Goal: Task Accomplishment & Management: Complete application form

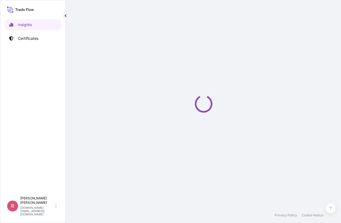
select select "2025"
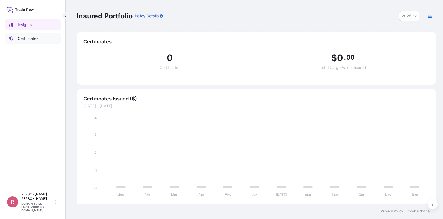
click at [33, 39] on p "Certificates" at bounding box center [28, 38] width 21 height 5
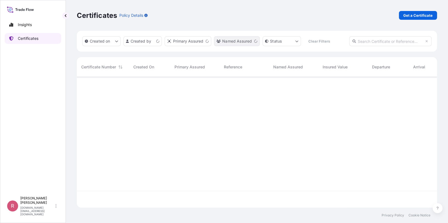
scroll to position [130, 356]
click at [340, 42] on input "text" at bounding box center [390, 41] width 82 height 10
paste input "5013226412"
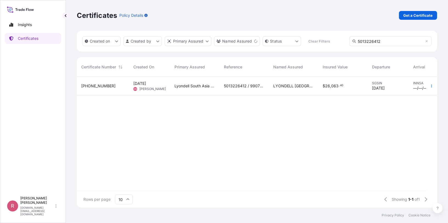
type input "5013226412"
click at [298, 85] on span "LYONDELL [GEOGRAPHIC_DATA] PTE. LTD." at bounding box center [293, 85] width 41 height 5
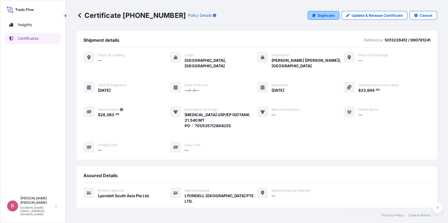
click at [314, 13] on link "Duplicate" at bounding box center [323, 15] width 32 height 9
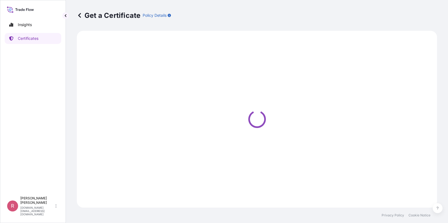
select select "Sea"
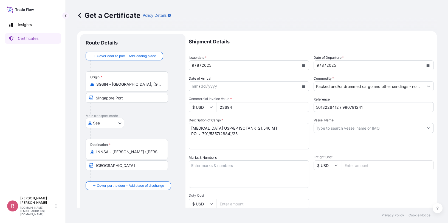
select select "32022"
click at [302, 64] on icon "Calendar" at bounding box center [303, 65] width 3 height 3
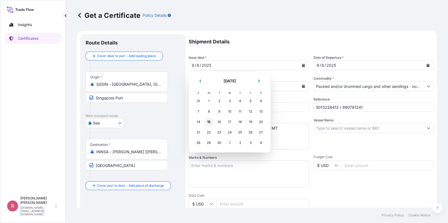
click at [208, 120] on div "15" at bounding box center [209, 122] width 10 height 10
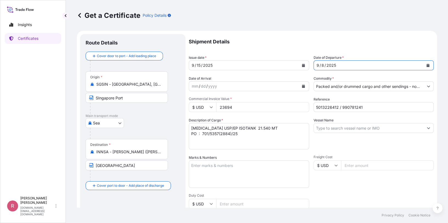
click at [340, 64] on icon "Calendar" at bounding box center [427, 65] width 3 height 3
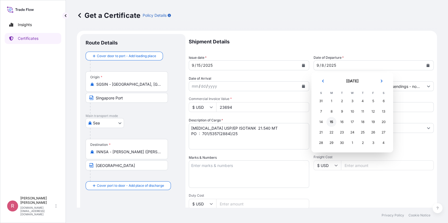
click at [331, 121] on div "15" at bounding box center [331, 122] width 10 height 10
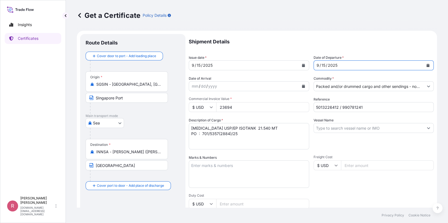
drag, startPoint x: 261, startPoint y: 104, endPoint x: 256, endPoint y: 106, distance: 5.3
click at [261, 104] on input "23694" at bounding box center [262, 107] width 93 height 10
drag, startPoint x: 247, startPoint y: 108, endPoint x: 199, endPoint y: 103, distance: 48.0
click at [199, 103] on div "$ USD 23694" at bounding box center [249, 107] width 120 height 10
type input "23694"
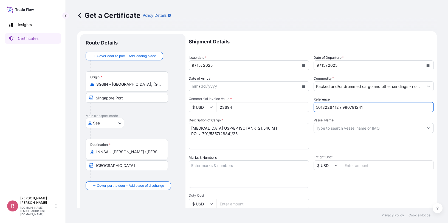
drag, startPoint x: 291, startPoint y: 104, endPoint x: 269, endPoint y: 106, distance: 22.0
click at [269, 106] on div "Shipment Details Issue date * [DATE] Date of Departure * [DATE] Date of Arrival…" at bounding box center [311, 164] width 245 height 261
click at [274, 128] on textarea "[MEDICAL_DATA] USP/EP ISOTANK 21.540 MT PO : 701/5357(2884)/25" at bounding box center [249, 136] width 120 height 26
drag, startPoint x: 238, startPoint y: 131, endPoint x: 338, endPoint y: 103, distance: 103.6
click at [203, 135] on textarea "[MEDICAL_DATA] USP/EP ISOTANK 21.540 MT PO : 701/5357(2884)/25" at bounding box center [249, 136] width 120 height 26
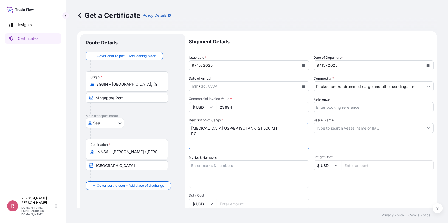
click at [228, 134] on textarea "[MEDICAL_DATA] USP/EP ISOTANK 21.540 MT PO : 701/5357(2884)/25" at bounding box center [249, 136] width 120 height 26
paste textarea "701/5361/25"
type textarea "[MEDICAL_DATA] USP/EP ISOTANK 21.520 MT PO : 701/5361/25"
click at [340, 106] on input "Reference" at bounding box center [373, 107] width 120 height 10
click at [340, 107] on input "Reference" at bounding box center [373, 107] width 120 height 10
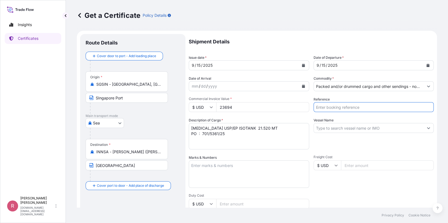
paste input "5013228907"
click at [340, 106] on input "5013228907/" at bounding box center [373, 107] width 120 height 10
paste input "990785166"
type input "5013228907/990785166"
click at [340, 124] on input "Vessel Name" at bounding box center [369, 128] width 110 height 10
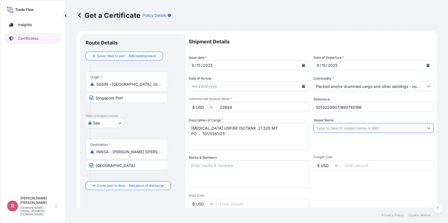
paste input "MOL CELEBRATION V.101W"
type input "MOL CELEBRATION V.101W"
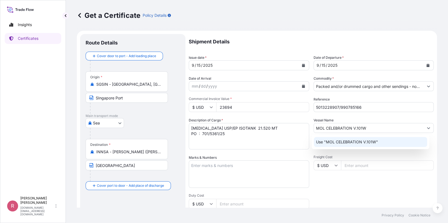
click at [340, 141] on p "Use "MOL CELEBRATION V.101W"" at bounding box center [347, 141] width 62 height 5
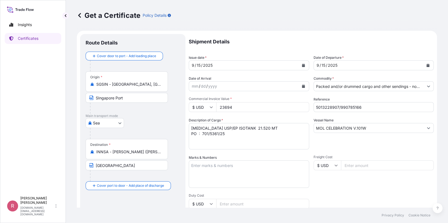
drag, startPoint x: 232, startPoint y: 105, endPoint x: 189, endPoint y: 100, distance: 43.1
click at [189, 100] on div "Commercial Invoice Value * $ USD 23694" at bounding box center [249, 103] width 120 height 15
drag, startPoint x: 226, startPoint y: 106, endPoint x: 194, endPoint y: 102, distance: 32.1
click at [194, 102] on div "Commercial Invoice Value * $ USD 23694" at bounding box center [249, 103] width 120 height 15
paste input "72.00"
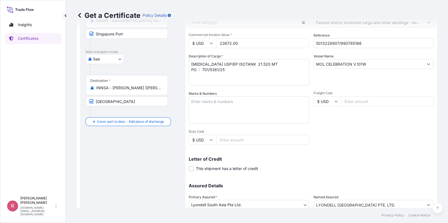
scroll to position [106, 0]
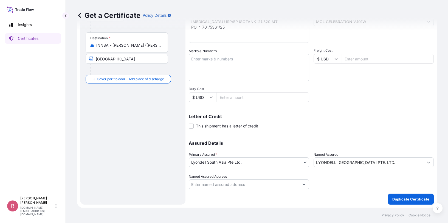
type input "23672.00"
click at [241, 183] on input "Named Assured Address" at bounding box center [244, 184] width 110 height 10
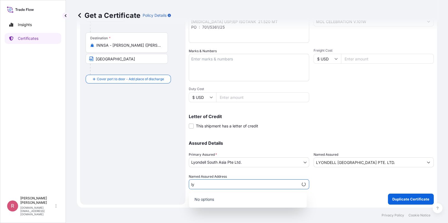
type input "l"
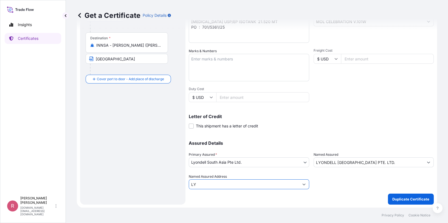
type input "L"
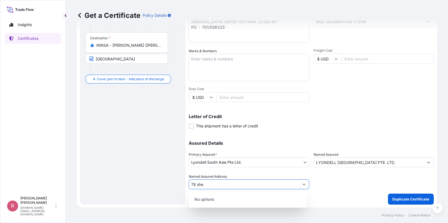
type input "78 she"
type input "[STREET_ADDRESS]-01 S079210"
drag, startPoint x: 214, startPoint y: 180, endPoint x: 150, endPoint y: 172, distance: 63.5
click at [150, 172] on form "Route Details Cover door to port - Add loading place Place of loading Road / [G…" at bounding box center [257, 65] width 360 height 283
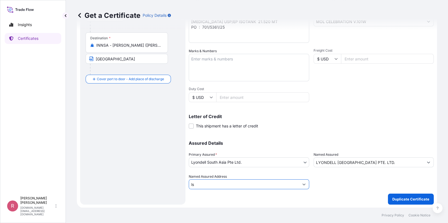
type input "l"
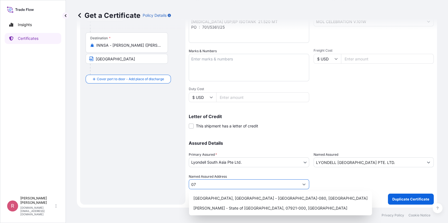
type input "0"
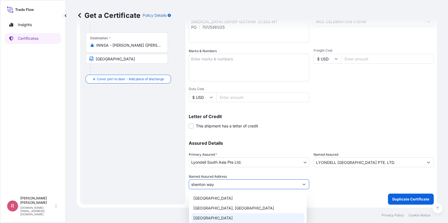
click at [270, 214] on div "[GEOGRAPHIC_DATA]" at bounding box center [247, 218] width 113 height 10
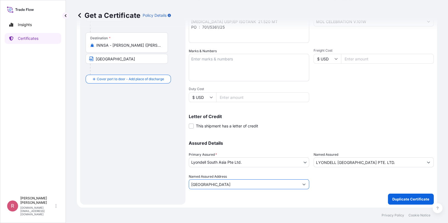
drag, startPoint x: 216, startPoint y: 183, endPoint x: 259, endPoint y: 189, distance: 43.7
click at [259, 189] on div "Shipment Details Issue date * [DATE] Date of Departure * [DATE] Date of Arrival…" at bounding box center [311, 66] width 245 height 277
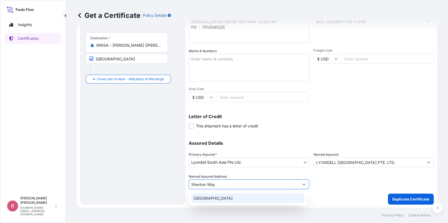
click at [252, 196] on div "[GEOGRAPHIC_DATA]" at bounding box center [247, 198] width 113 height 10
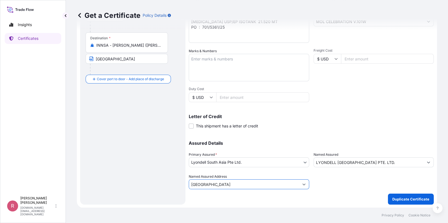
drag, startPoint x: 260, startPoint y: 183, endPoint x: 216, endPoint y: 181, distance: 44.4
click at [216, 181] on input "[GEOGRAPHIC_DATA]" at bounding box center [244, 184] width 110 height 10
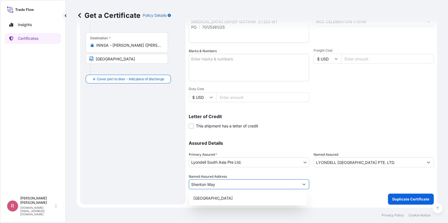
click at [191, 184] on input "Shenton Way" at bounding box center [244, 184] width 110 height 10
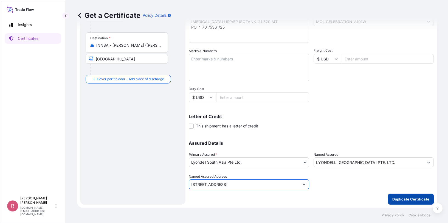
type input "[STREET_ADDRESS]"
click at [340, 197] on p "Duplicate Certificate" at bounding box center [410, 198] width 37 height 5
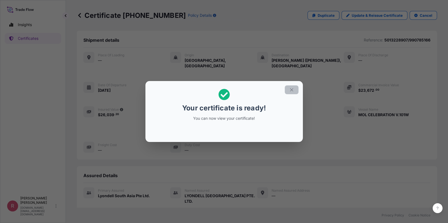
click at [289, 90] on icon "button" at bounding box center [291, 89] width 5 height 5
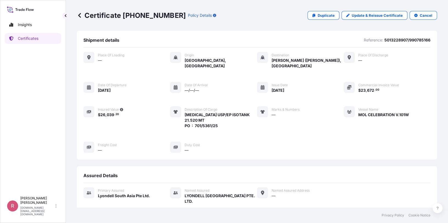
scroll to position [112, 0]
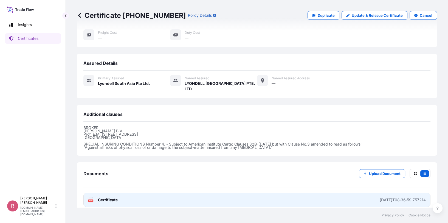
click at [90, 197] on icon at bounding box center [91, 199] width 5 height 5
